Goal: Transaction & Acquisition: Purchase product/service

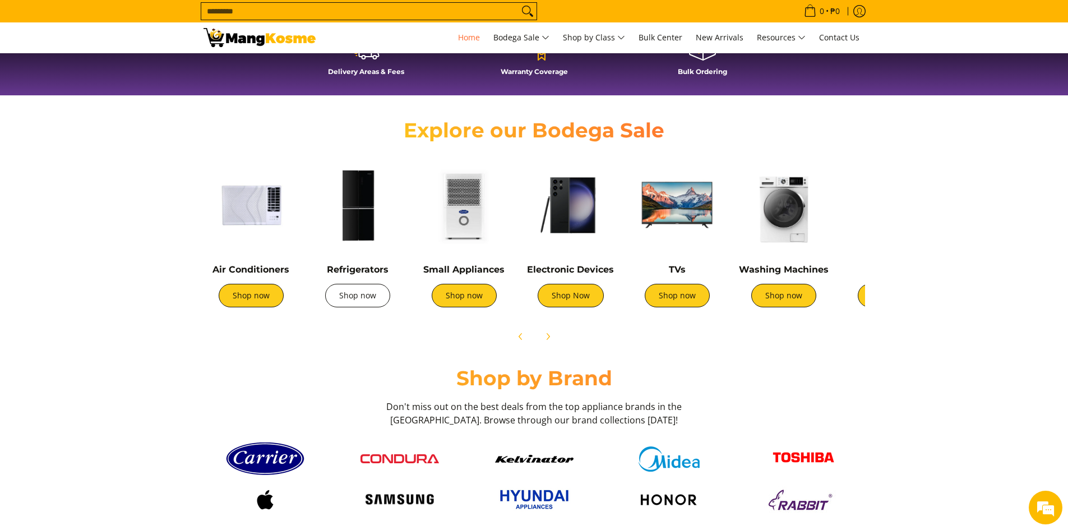
scroll to position [0, 446]
click at [257, 295] on link "Shop now" at bounding box center [251, 296] width 65 height 24
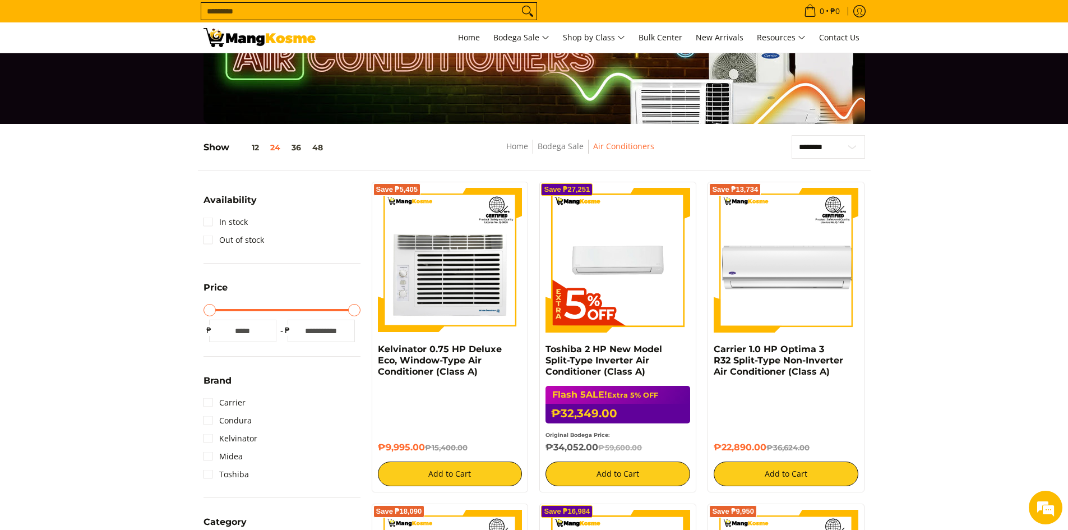
scroll to position [112, 0]
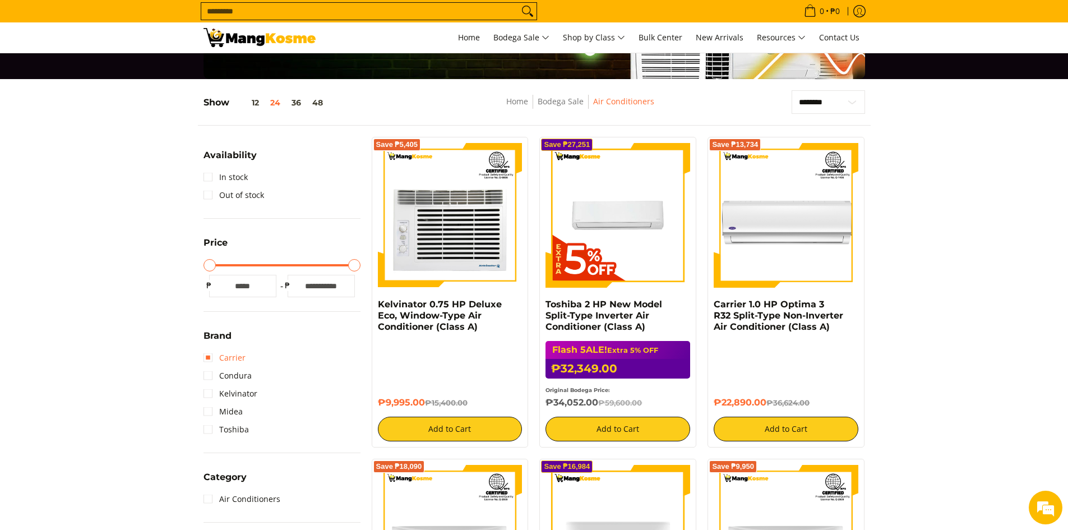
click at [206, 356] on link "Carrier" at bounding box center [224, 358] width 42 height 18
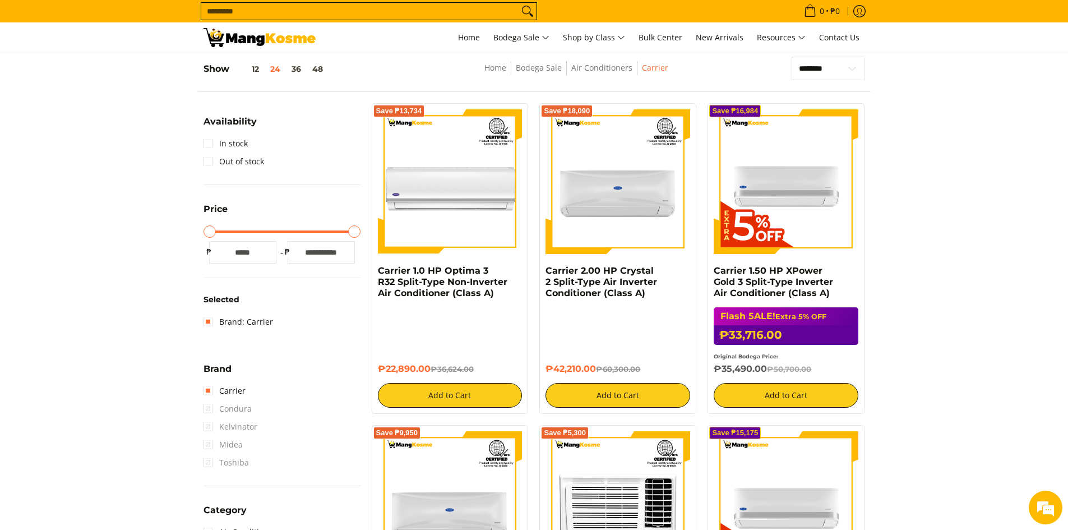
scroll to position [149, 0]
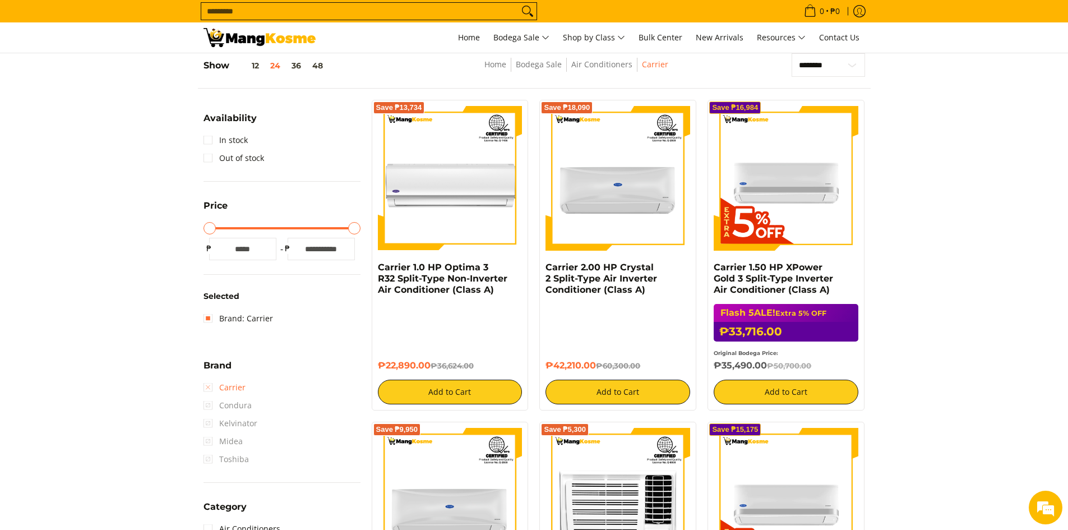
click at [225, 389] on link "Carrier" at bounding box center [224, 387] width 42 height 18
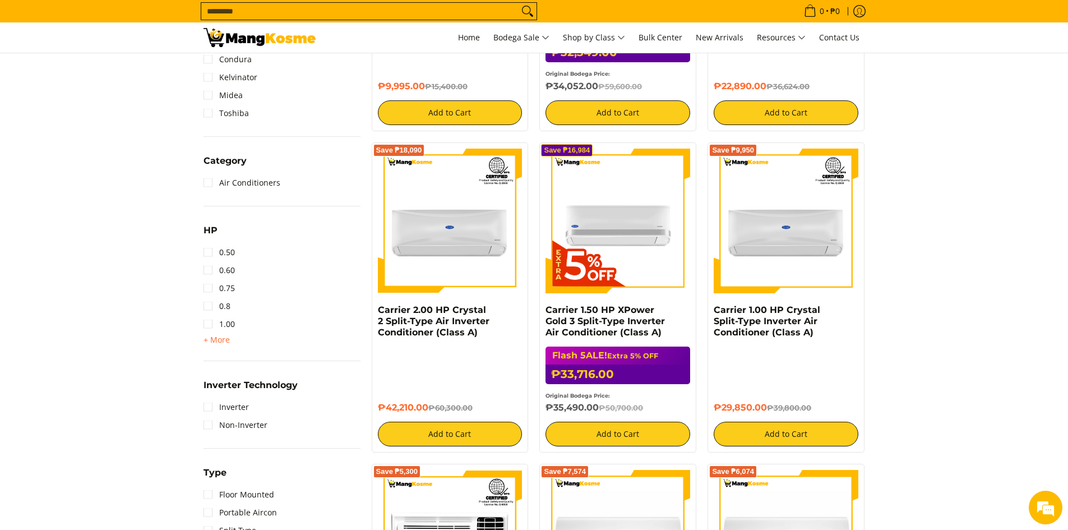
scroll to position [429, 0]
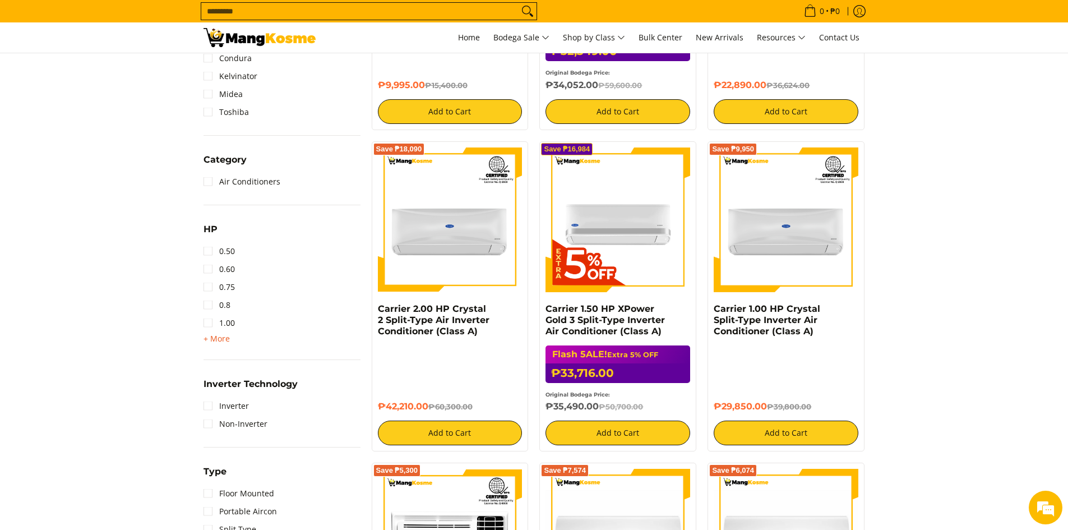
click at [222, 335] on span "+ More" at bounding box center [216, 338] width 26 height 9
click at [215, 345] on link "1.50" at bounding box center [218, 341] width 31 height 18
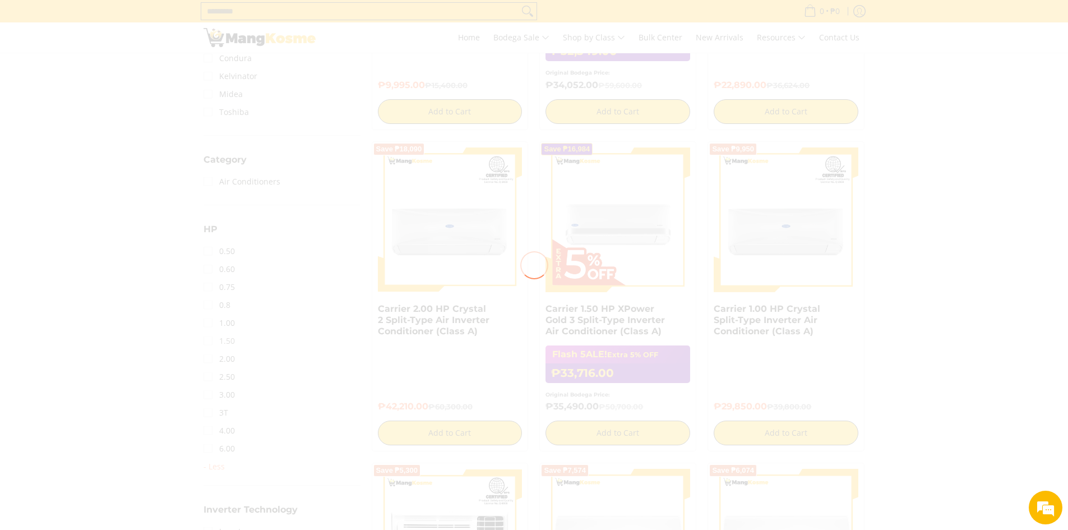
scroll to position [0, 0]
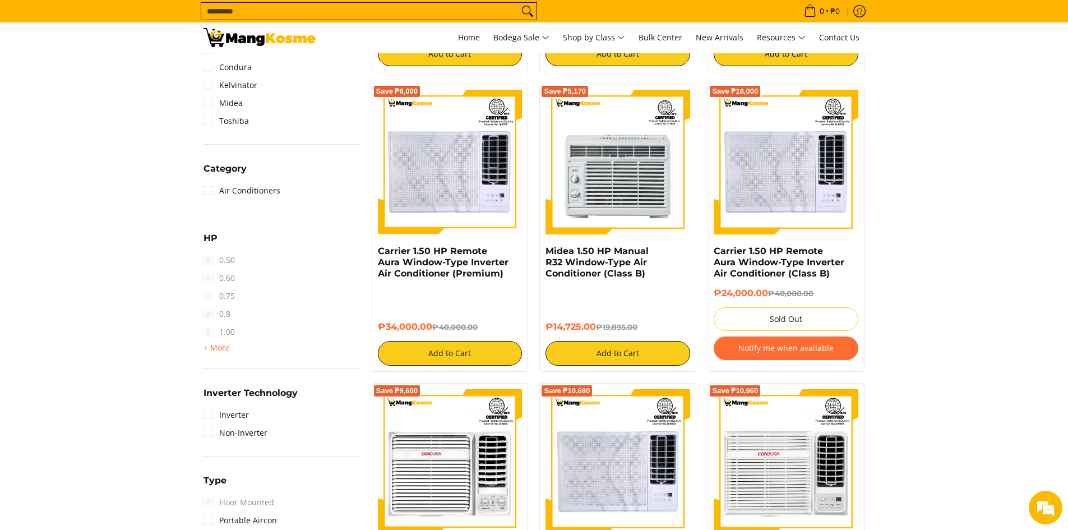
scroll to position [541, 0]
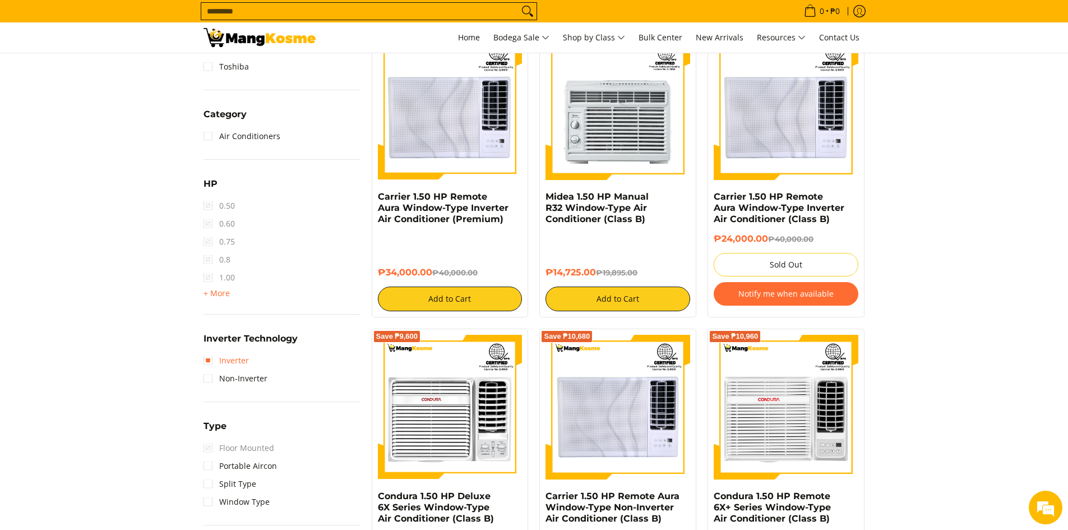
click at [230, 355] on link "Inverter" at bounding box center [225, 360] width 45 height 18
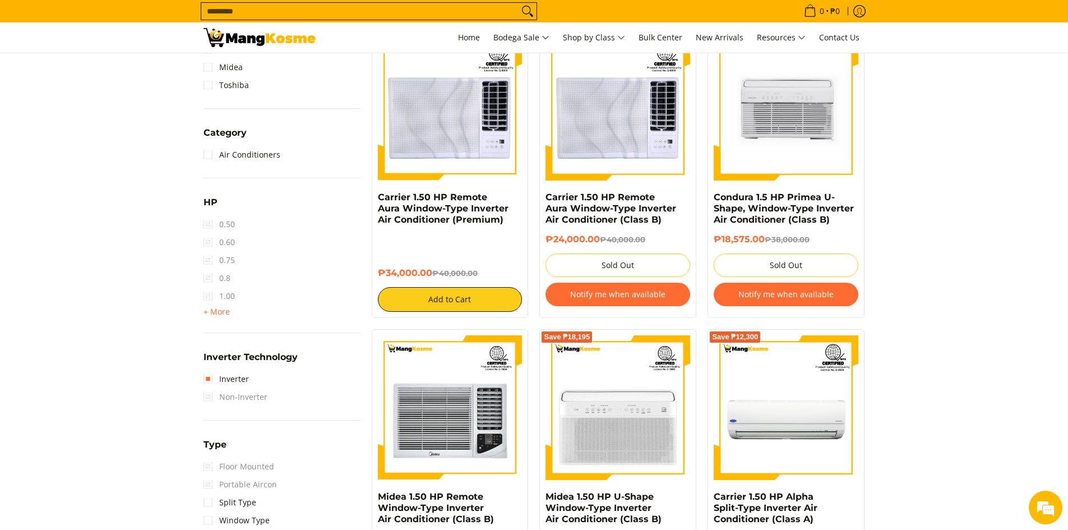
scroll to position [597, 0]
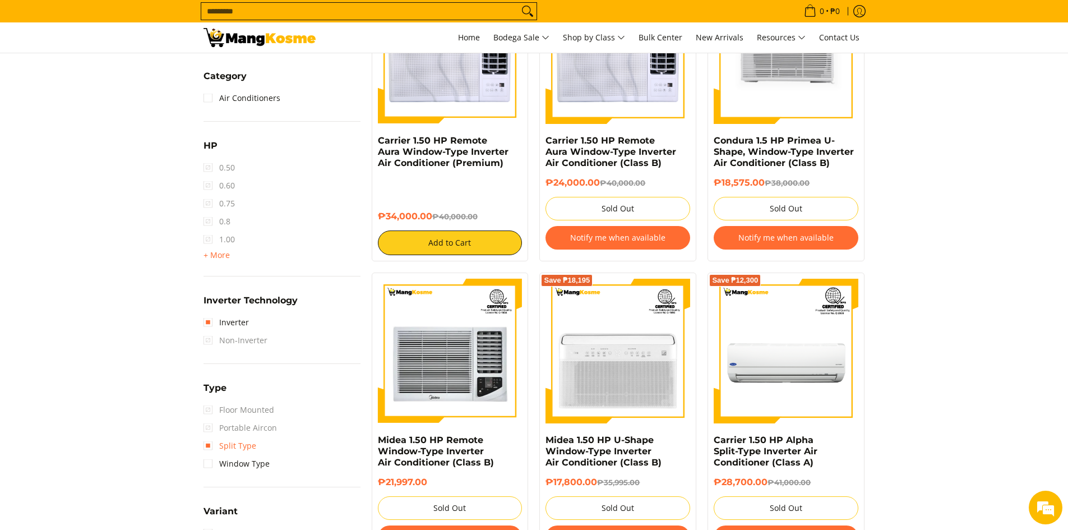
click at [235, 443] on link "Split Type" at bounding box center [229, 446] width 53 height 18
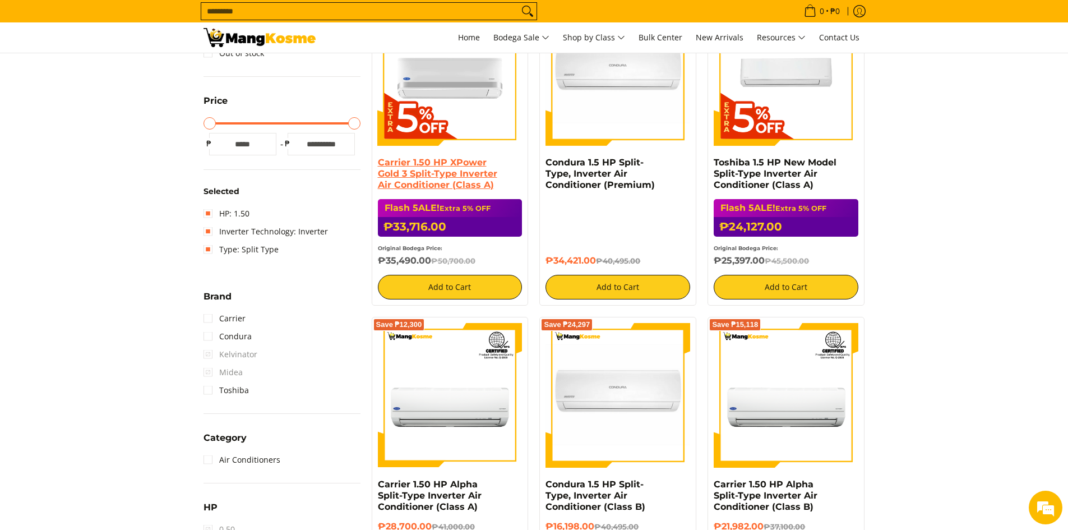
scroll to position [261, 0]
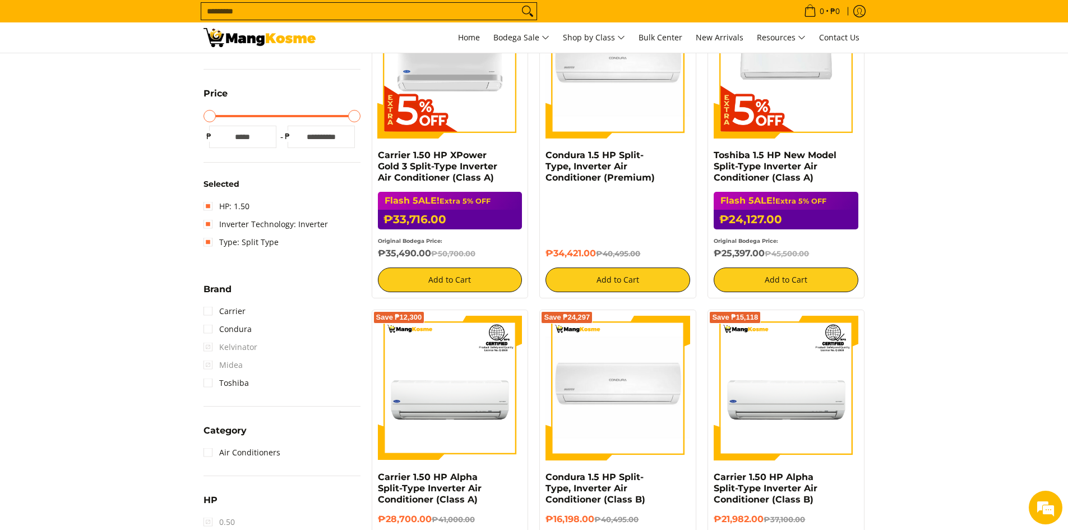
click at [432, 192] on div "Flash 5ALE! Extra 5% OFF ₱33,716.00 ₱50,700.00 Original Bodega Price: ₱35,490.0…" at bounding box center [450, 225] width 145 height 67
click at [437, 177] on link "Carrier 1.50 HP XPower Gold 3 Split-Type Inverter Air Conditioner (Class A)" at bounding box center [437, 166] width 119 height 33
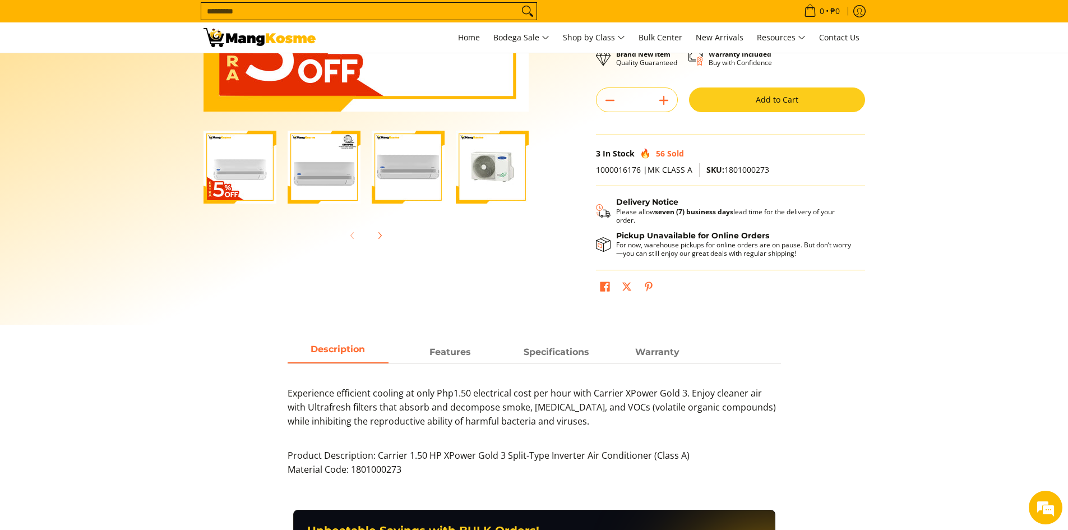
scroll to position [280, 0]
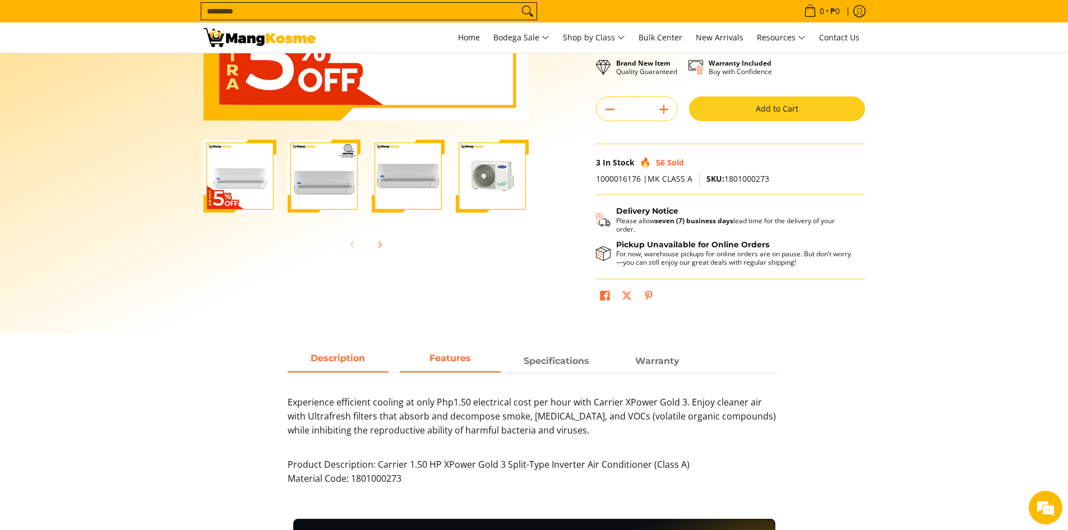
click at [407, 351] on span "Features" at bounding box center [450, 361] width 101 height 20
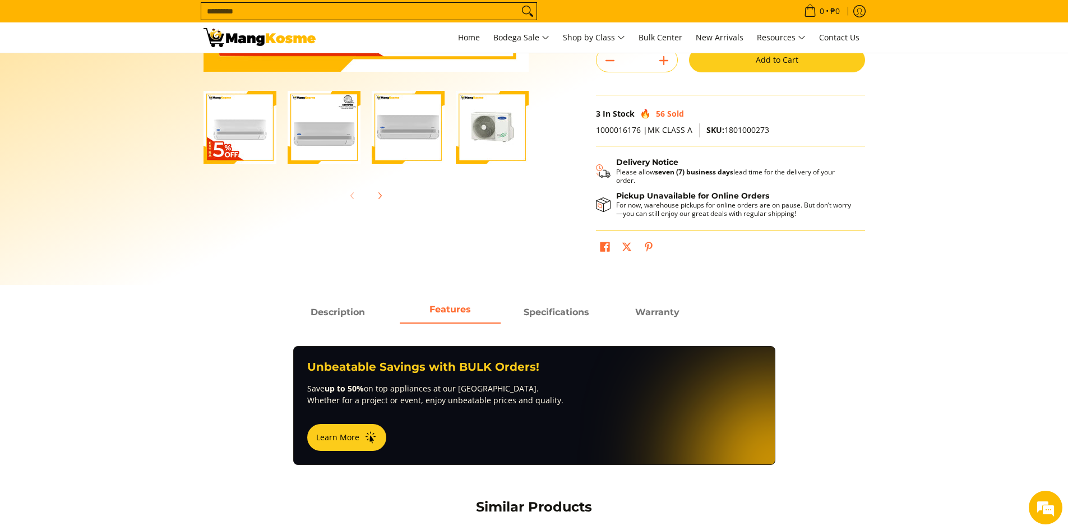
scroll to position [336, 0]
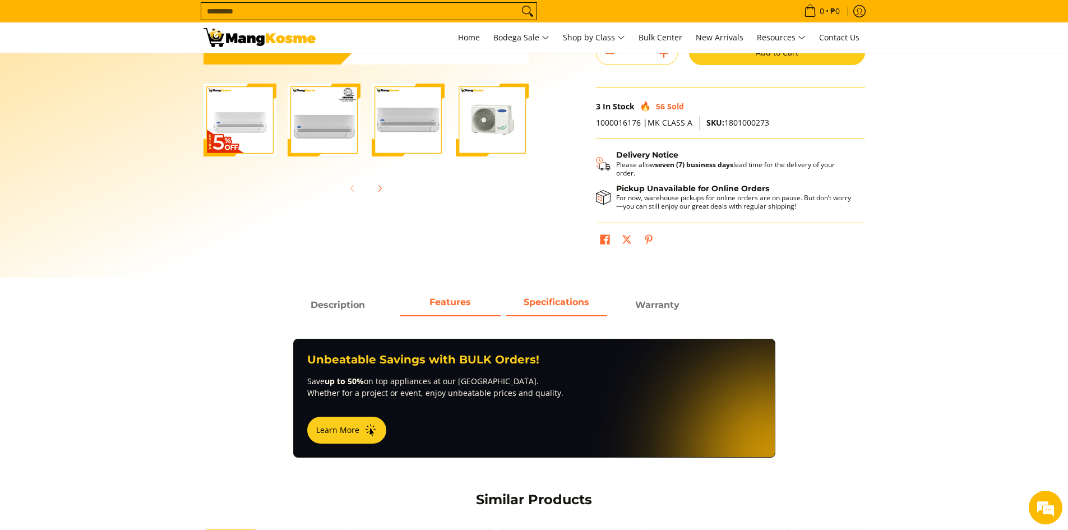
click at [537, 296] on strong "Specifications" at bounding box center [556, 301] width 66 height 11
click at [652, 296] on strong "Warranty" at bounding box center [657, 301] width 44 height 11
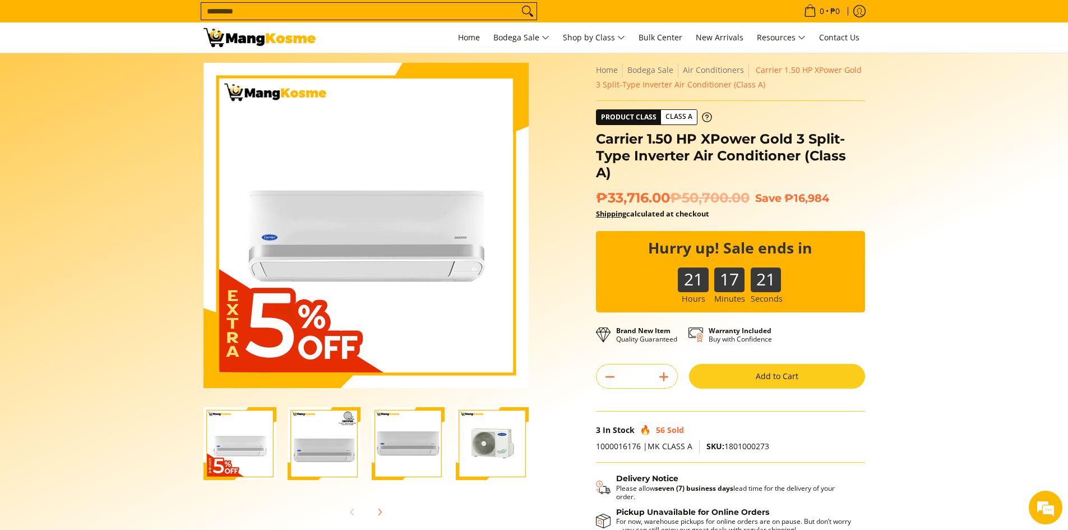
scroll to position [0, 0]
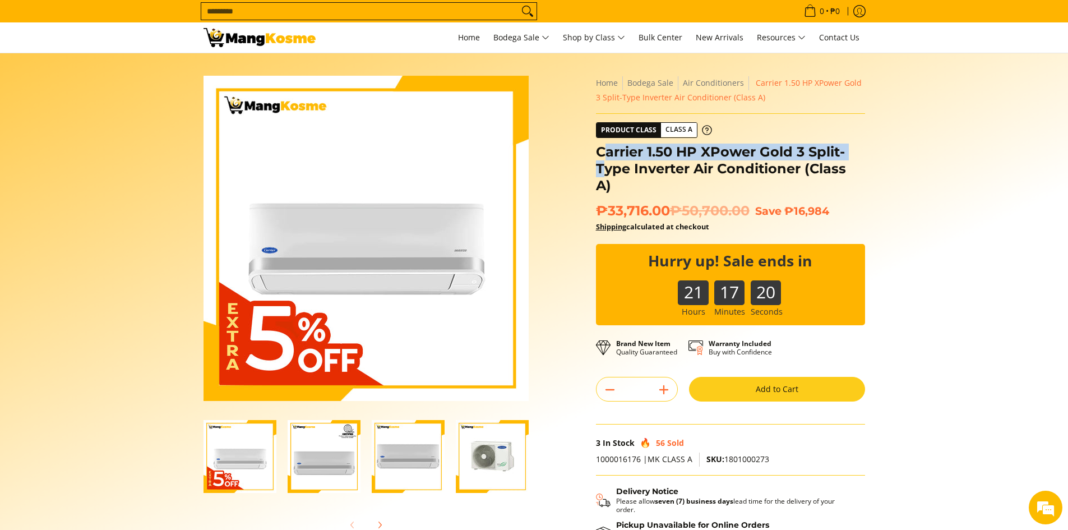
click at [606, 157] on h1 "Carrier 1.50 HP XPower Gold 3 Split-Type Inverter Air Conditioner (Class A)" at bounding box center [730, 168] width 269 height 50
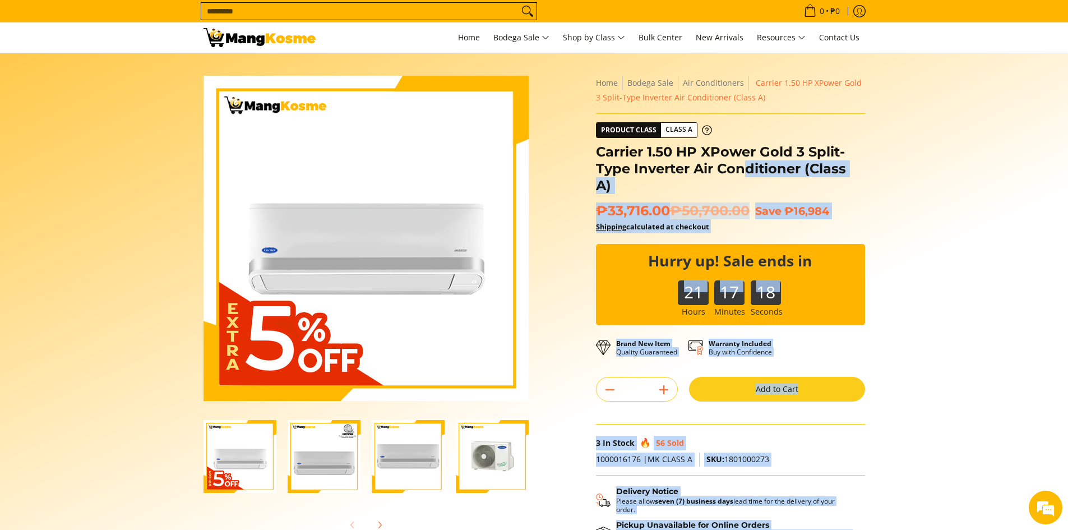
drag, startPoint x: 583, startPoint y: 141, endPoint x: 747, endPoint y: 170, distance: 166.1
click at [747, 170] on div "Skip to Main Content Enable zoom Disable zoom Enable zoom Disable zoom Enable z…" at bounding box center [534, 339] width 673 height 527
click at [809, 173] on h1 "Carrier 1.50 HP XPower Gold 3 Split-Type Inverter Air Conditioner (Class A)" at bounding box center [730, 168] width 269 height 50
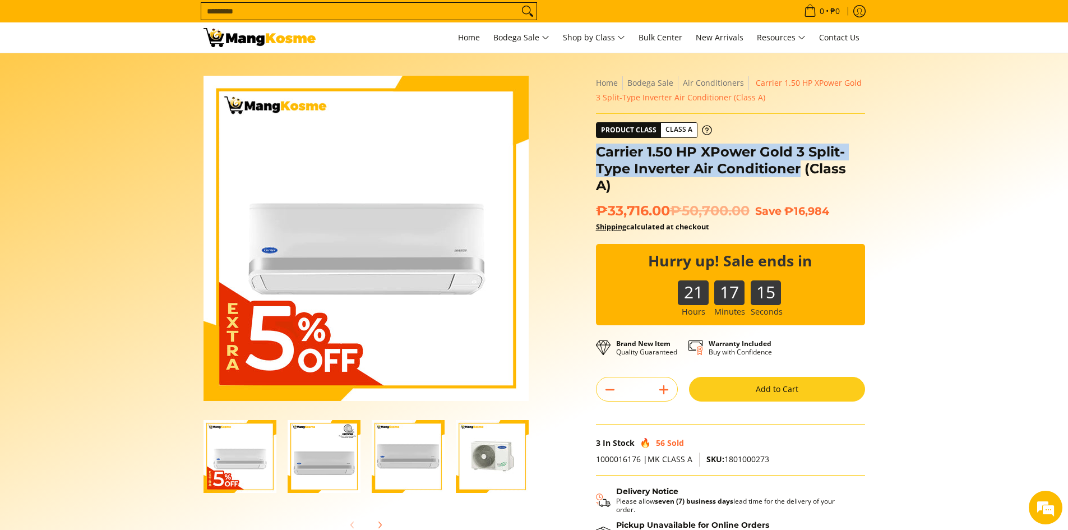
drag, startPoint x: 798, startPoint y: 168, endPoint x: 599, endPoint y: 148, distance: 199.9
click at [599, 148] on h1 "Carrier 1.50 HP XPower Gold 3 Split-Type Inverter Air Conditioner (Class A)" at bounding box center [730, 168] width 269 height 50
copy h1 "Carrier 1.50 HP XPower Gold 3 Split-Type Inverter Air Conditioner"
